Goal: Task Accomplishment & Management: Manage account settings

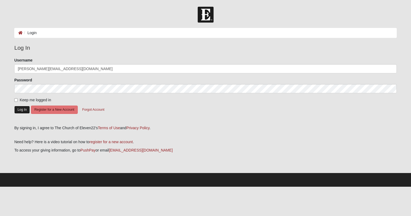
click at [22, 110] on button "Log In" at bounding box center [22, 110] width 16 height 8
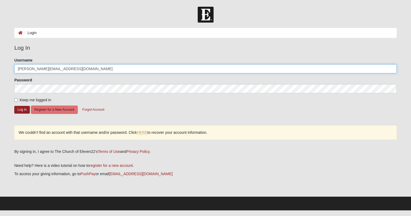
drag, startPoint x: 69, startPoint y: 69, endPoint x: -64, endPoint y: 64, distance: 133.0
click at [0, 64] on html "Log In Login Login Error Log In Please correct the following: Username hansen.l…" at bounding box center [205, 105] width 411 height 211
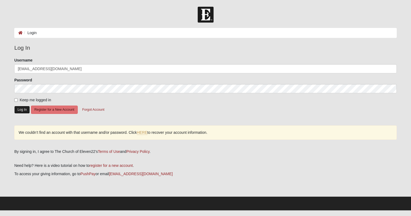
click at [18, 110] on button "Log In" at bounding box center [22, 110] width 16 height 8
click at [21, 110] on button "Log In" at bounding box center [22, 110] width 16 height 8
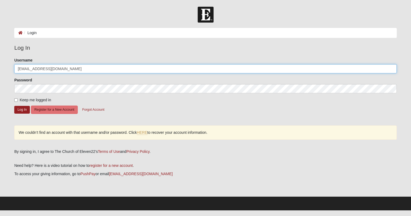
drag, startPoint x: 69, startPoint y: 68, endPoint x: -112, endPoint y: 70, distance: 180.6
click at [0, 70] on html "Log In Login Login Error Log In Please correct the following: Username seebrez3…" at bounding box center [205, 105] width 411 height 211
type input "[PERSON_NAME][EMAIL_ADDRESS][DOMAIN_NAME]"
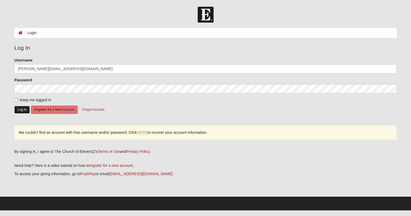
click at [24, 110] on button "Log In" at bounding box center [22, 110] width 16 height 8
click at [142, 132] on link "HERE" at bounding box center [142, 133] width 10 height 5
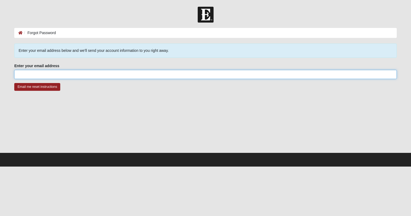
click at [26, 76] on input "Enter your email address" at bounding box center [205, 74] width 383 height 9
type input "hansen.lori2015@gmail.com"
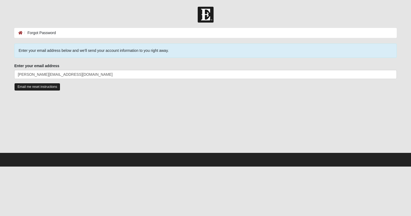
click at [45, 86] on input "Email me reset instructions" at bounding box center [37, 87] width 46 height 8
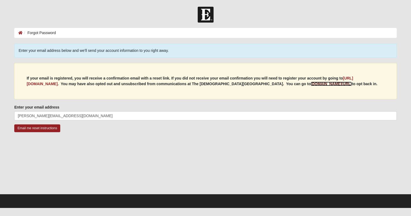
click at [314, 83] on b "my.coe22.com/resubscribe" at bounding box center [331, 84] width 41 height 4
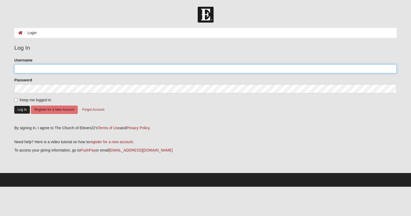
type input "[PERSON_NAME][EMAIL_ADDRESS][DOMAIN_NAME]"
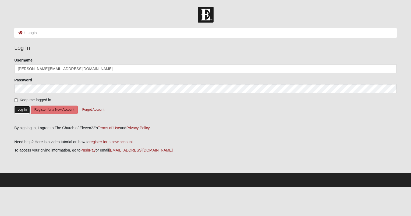
click at [24, 108] on button "Log In" at bounding box center [22, 110] width 16 height 8
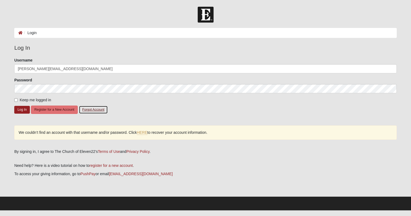
click at [89, 110] on button "Forgot Account" at bounding box center [93, 110] width 29 height 8
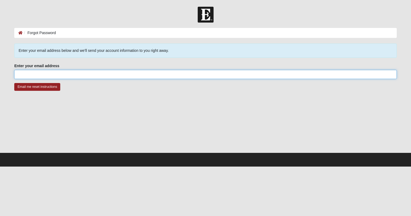
click at [34, 72] on input "Enter your email address" at bounding box center [205, 74] width 383 height 9
type input "[PERSON_NAME][EMAIL_ADDRESS][DOMAIN_NAME]"
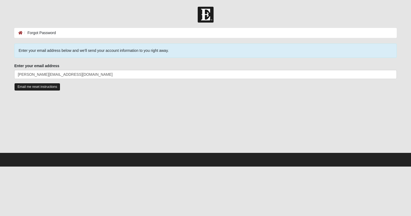
click at [45, 87] on input "Email me reset instructions" at bounding box center [37, 87] width 46 height 8
